Goal: Navigation & Orientation: Find specific page/section

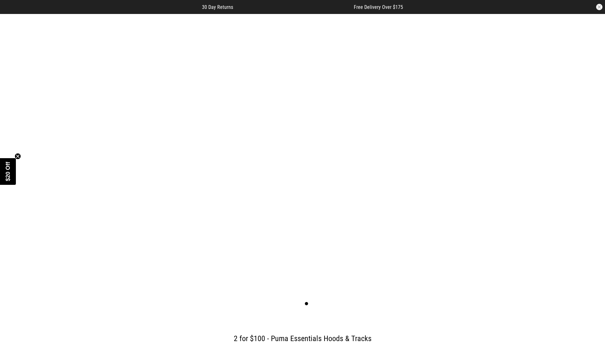
click at [599, 7] on button "button" at bounding box center [599, 7] width 6 height 6
